Goal: Book appointment/travel/reservation

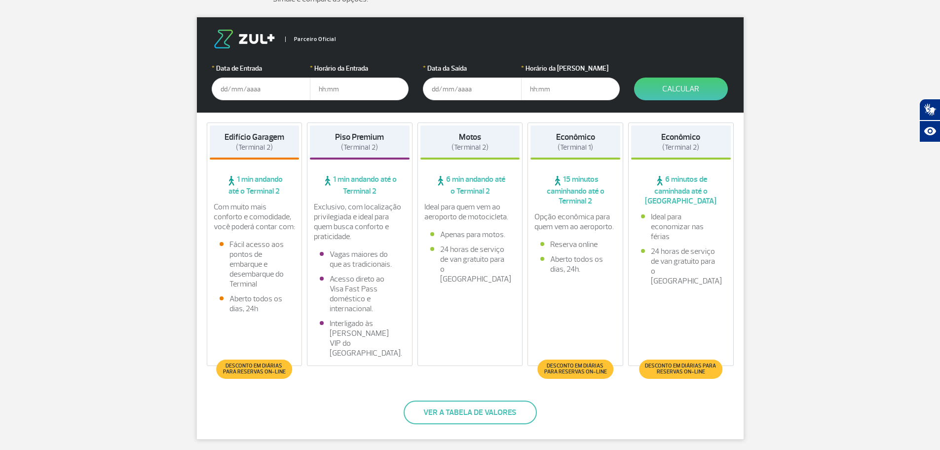
scroll to position [29, 0]
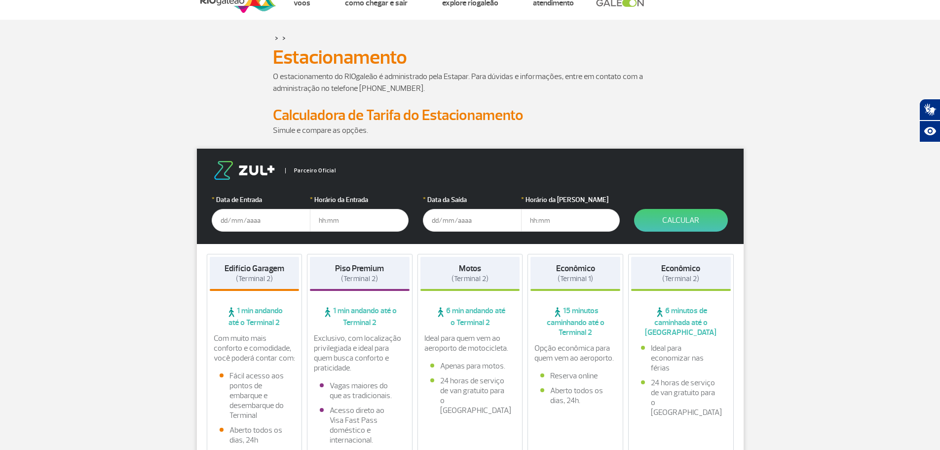
click at [257, 214] on input "text" at bounding box center [261, 220] width 99 height 23
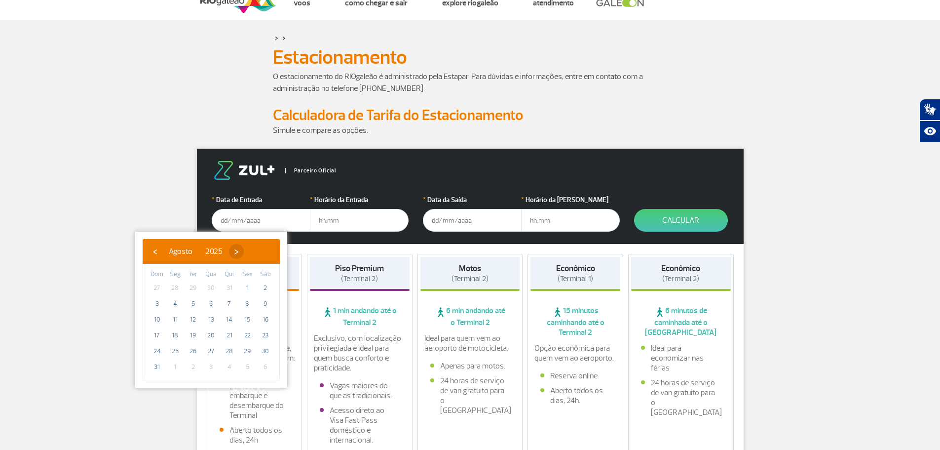
click at [244, 250] on span "›" at bounding box center [236, 251] width 15 height 15
click at [243, 287] on span "5" at bounding box center [247, 288] width 16 height 16
type input "[DATE]"
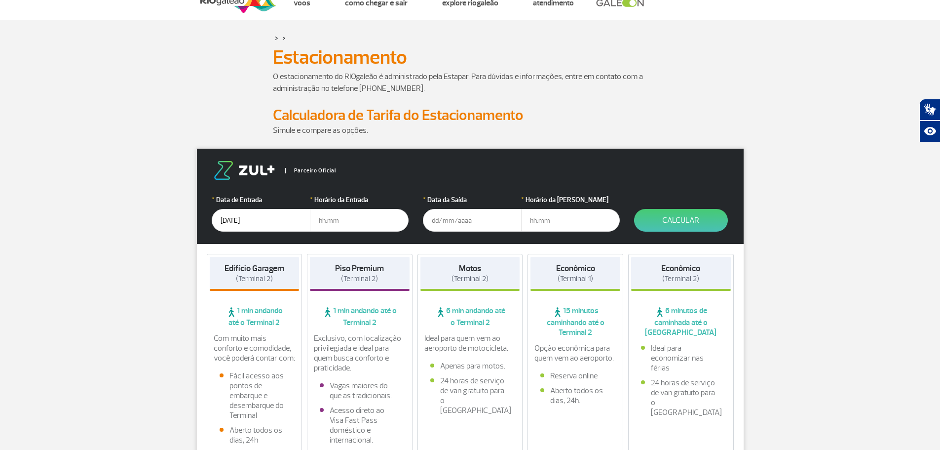
click at [352, 215] on input "text" at bounding box center [359, 220] width 99 height 23
type input "06:30"
click at [477, 227] on input "text" at bounding box center [472, 220] width 99 height 23
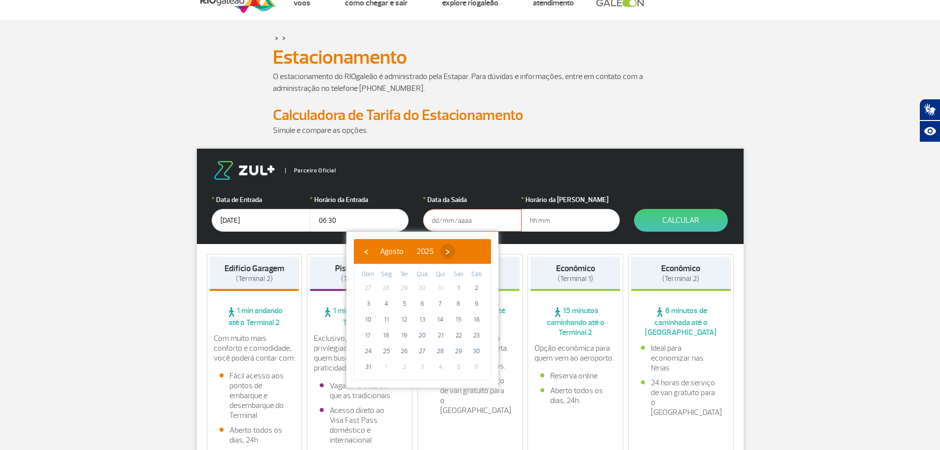
click at [455, 253] on span "›" at bounding box center [447, 251] width 15 height 15
click at [383, 305] on span "8" at bounding box center [387, 304] width 16 height 16
type input "[DATE]"
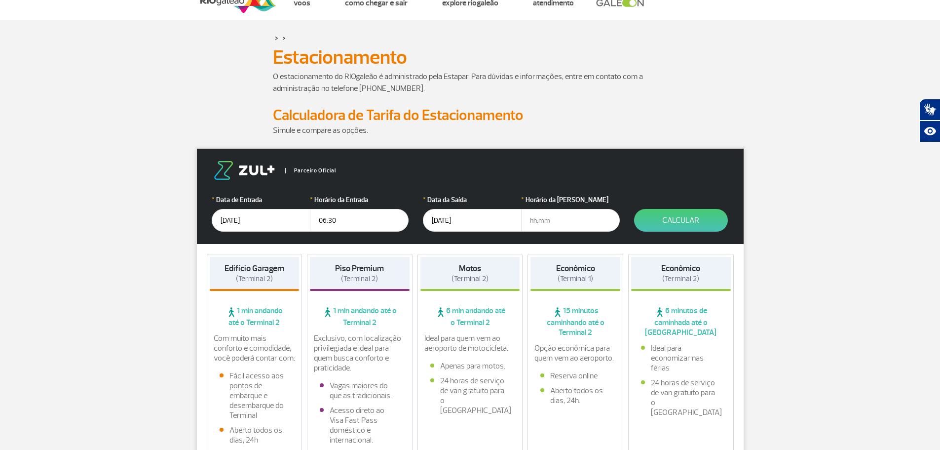
click at [547, 222] on input "text" at bounding box center [570, 220] width 99 height 23
type input "12:30"
click at [668, 219] on button "Calcular" at bounding box center [681, 220] width 94 height 23
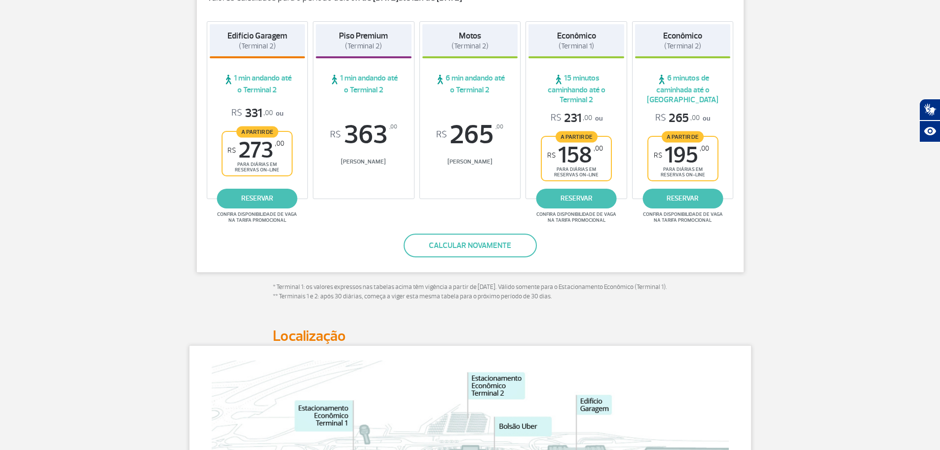
scroll to position [177, 0]
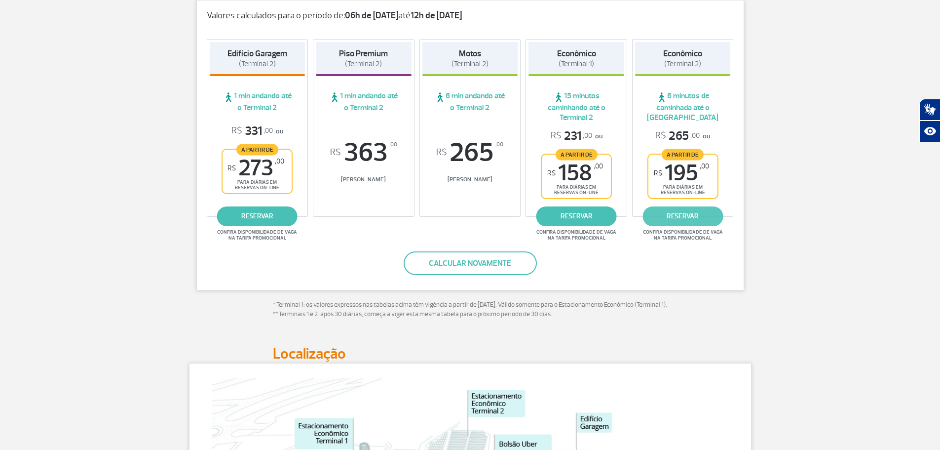
click at [686, 216] on link "reservar" at bounding box center [683, 216] width 80 height 20
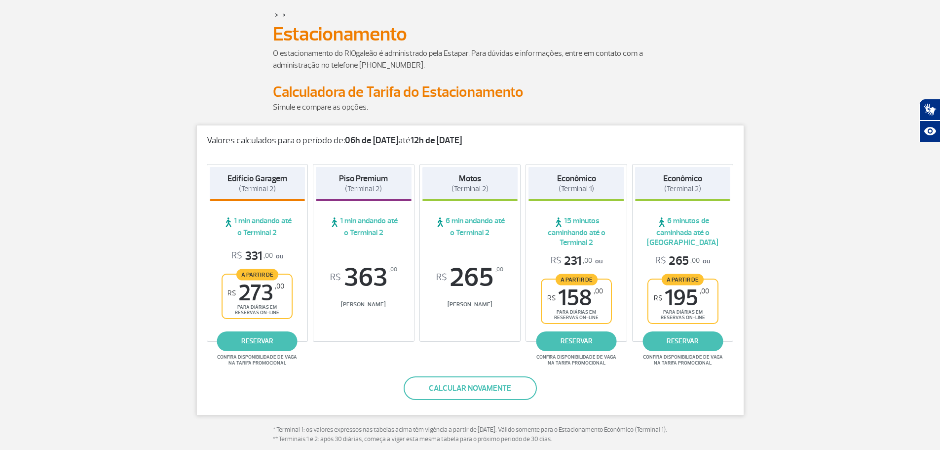
scroll to position [49, 0]
